Goal: Check status: Check status

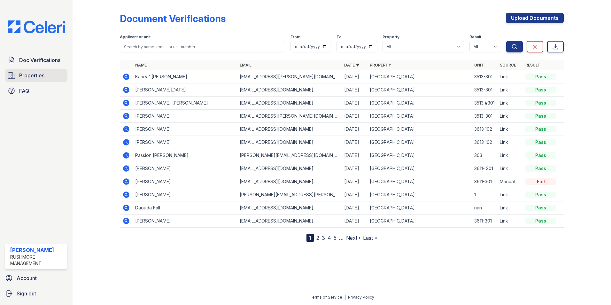
click at [35, 77] on span "Properties" at bounding box center [31, 76] width 25 height 8
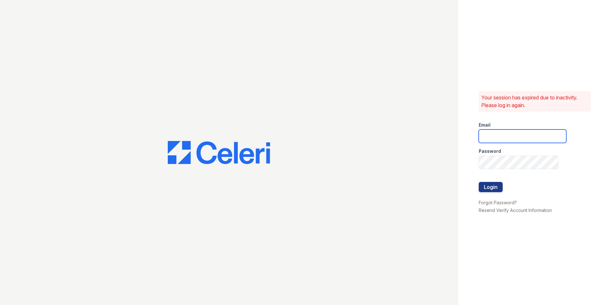
type input "[EMAIL_ADDRESS][DOMAIN_NAME]"
click at [490, 188] on button "Login" at bounding box center [491, 187] width 24 height 10
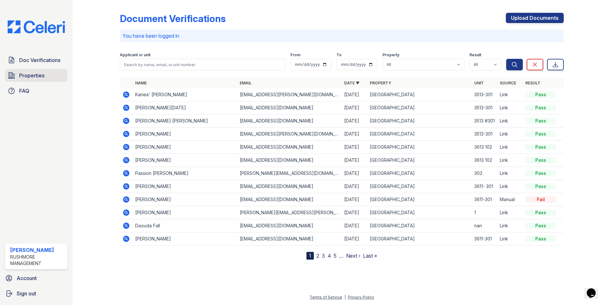
click at [39, 75] on span "Properties" at bounding box center [31, 76] width 25 height 8
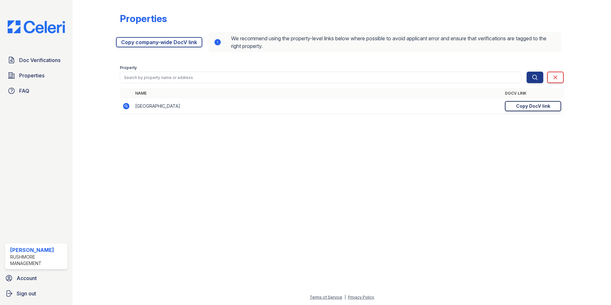
click at [517, 108] on div "Copy DocV link" at bounding box center [533, 106] width 34 height 6
click at [47, 63] on span "Doc Verifications" at bounding box center [39, 60] width 41 height 8
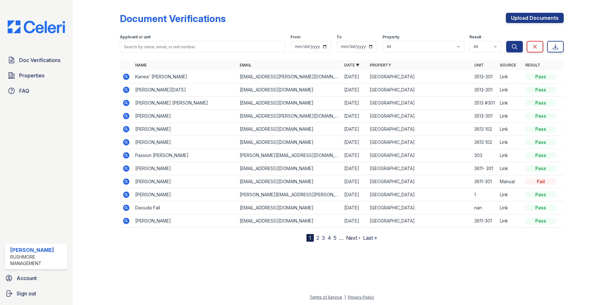
click at [127, 143] on icon at bounding box center [126, 142] width 8 height 8
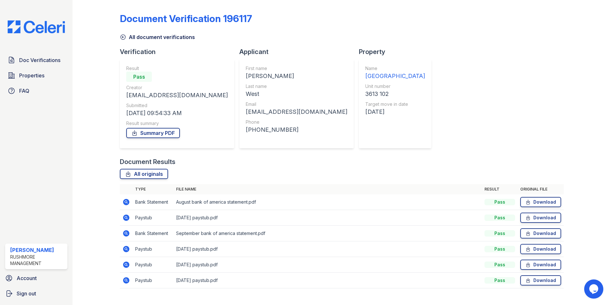
scroll to position [12, 0]
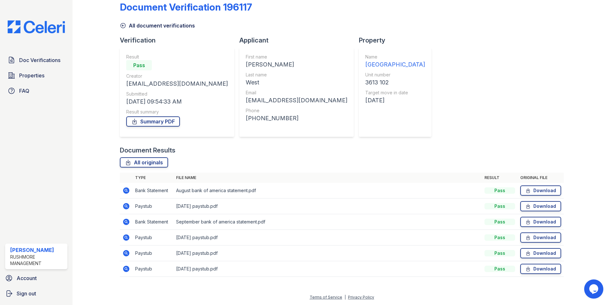
click at [121, 27] on icon at bounding box center [123, 25] width 5 height 5
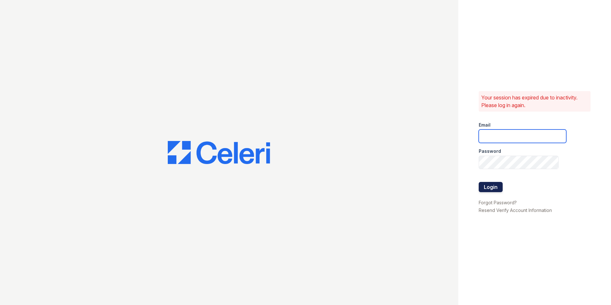
type input "[EMAIL_ADDRESS][DOMAIN_NAME]"
click at [486, 189] on button "Login" at bounding box center [491, 187] width 24 height 10
